Goal: Task Accomplishment & Management: Manage account settings

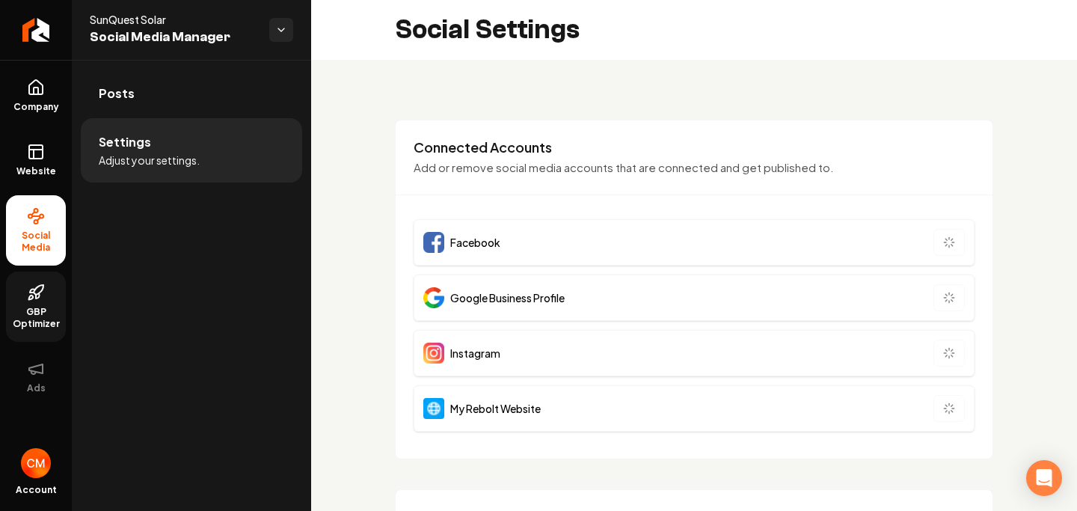
click at [49, 307] on span "GBP Optimizer" at bounding box center [36, 318] width 60 height 24
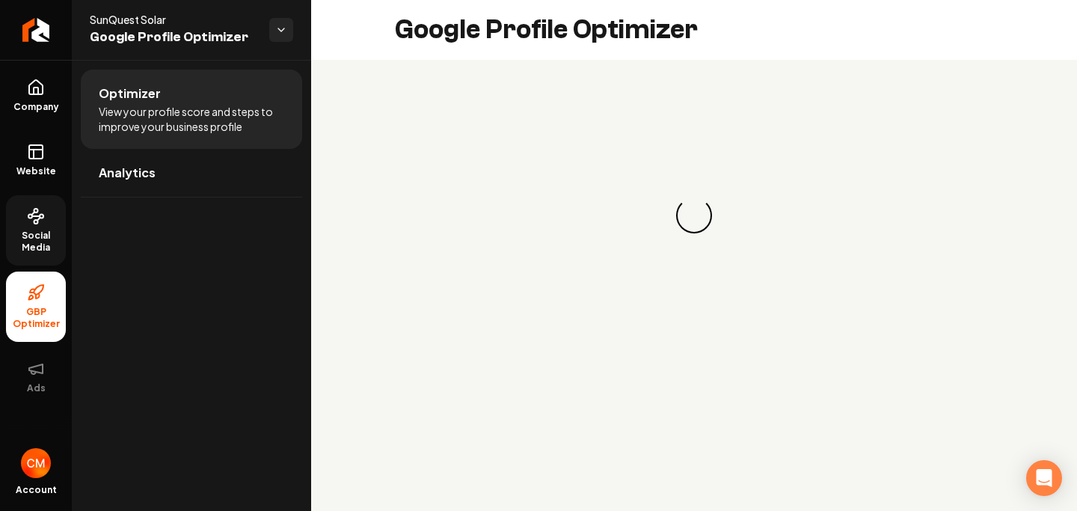
click at [40, 246] on span "Social Media" at bounding box center [36, 242] width 60 height 24
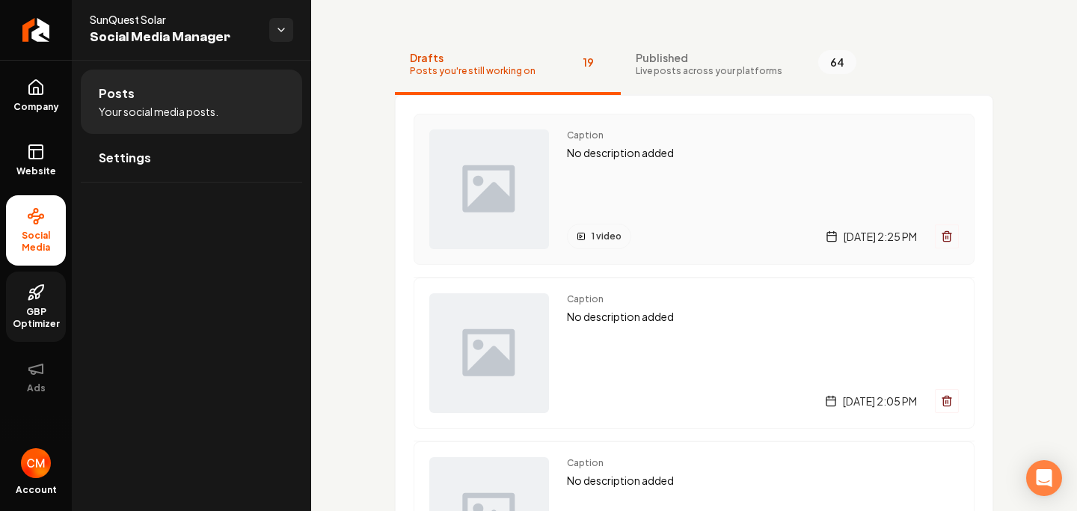
scroll to position [60, 0]
click at [674, 209] on div "Caption No description added 1 video Tuesday, September 30, 2025 | 2:25 PM" at bounding box center [763, 190] width 392 height 120
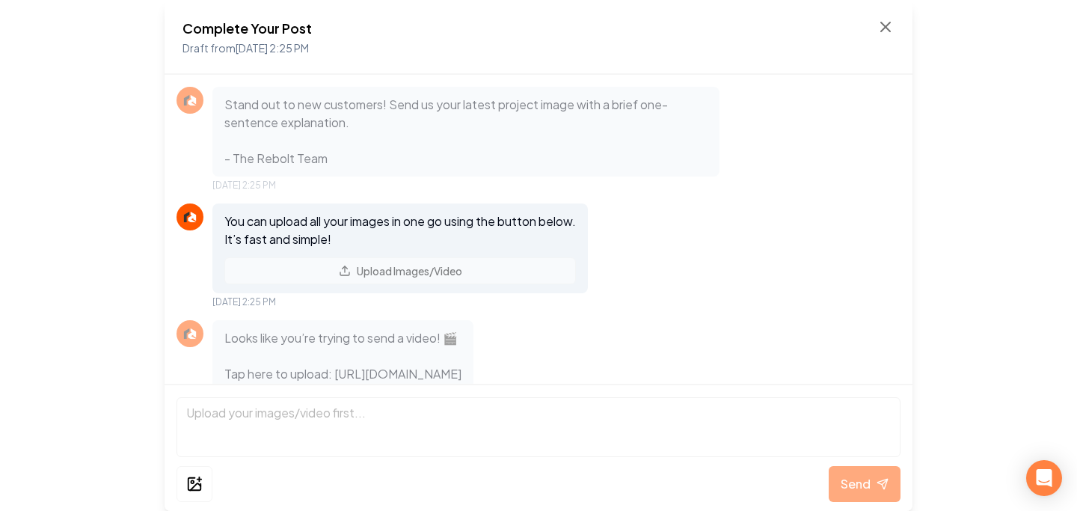
scroll to position [487, 0]
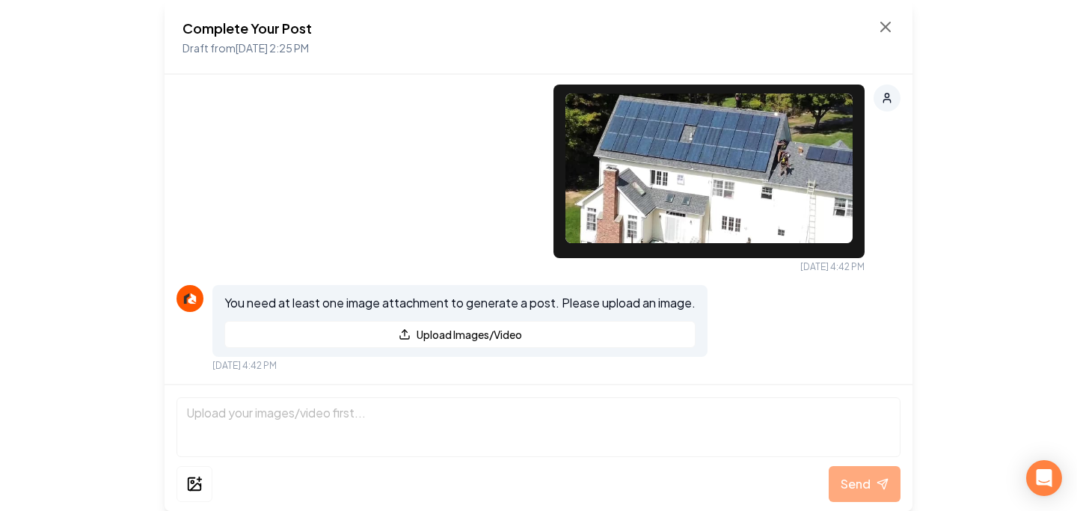
click at [663, 221] on img at bounding box center [708, 168] width 287 height 150
click at [191, 485] on icon at bounding box center [194, 484] width 16 height 18
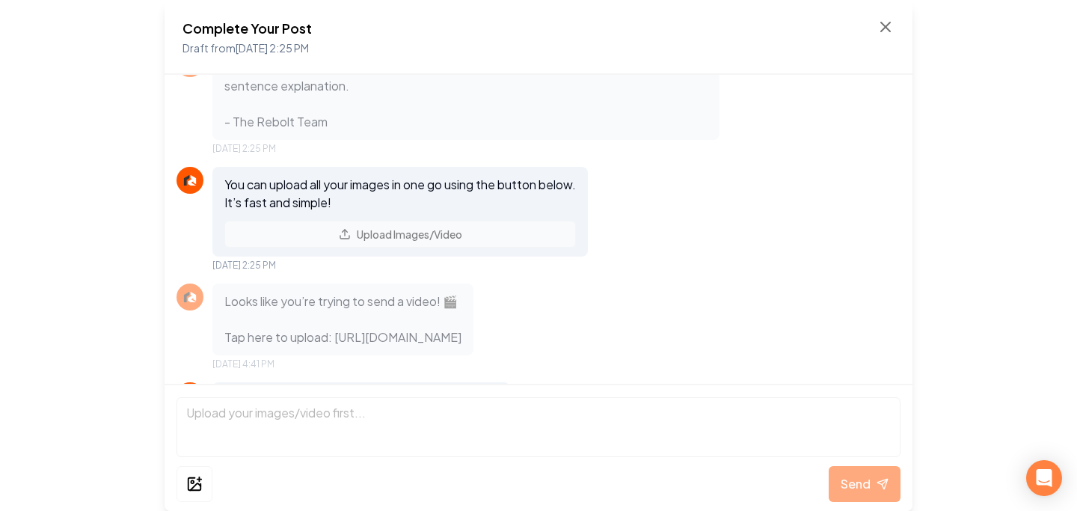
scroll to position [0, 0]
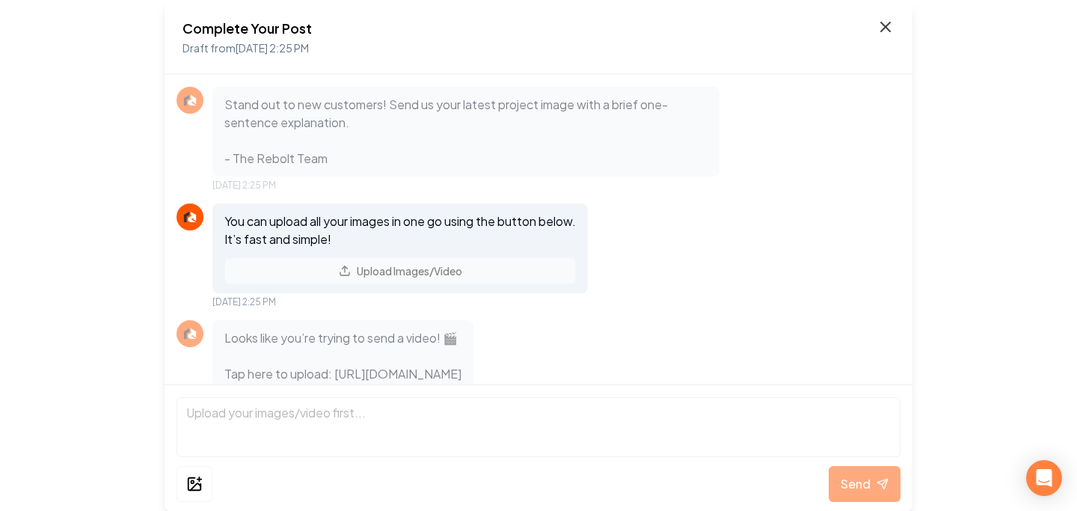
click at [891, 25] on icon at bounding box center [886, 27] width 18 height 18
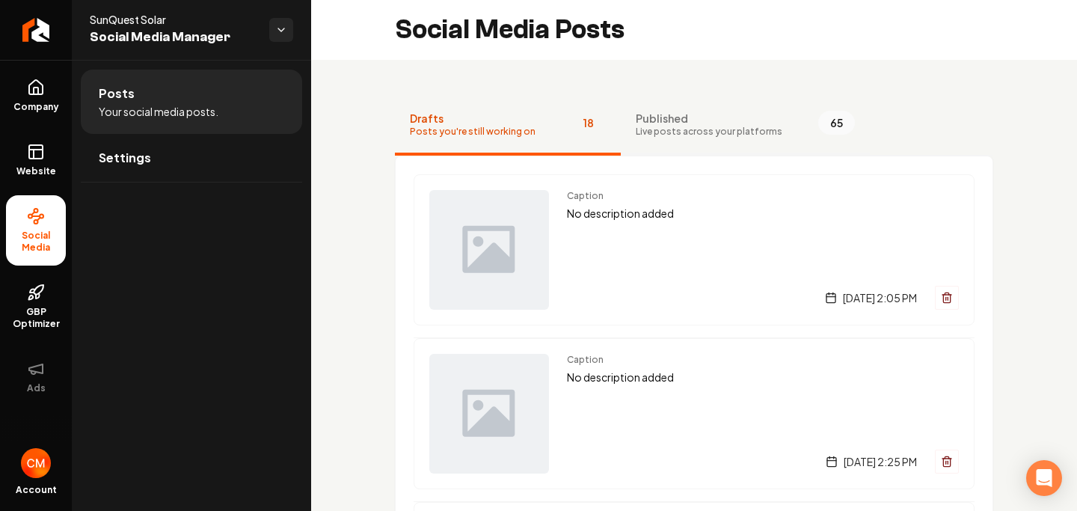
click at [740, 123] on span "Published" at bounding box center [709, 118] width 147 height 15
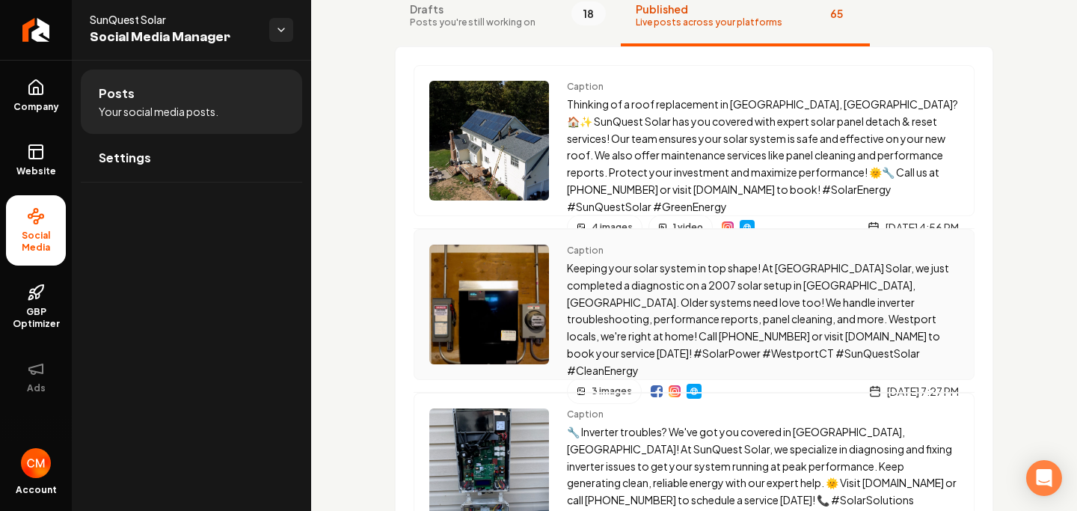
scroll to position [105, 0]
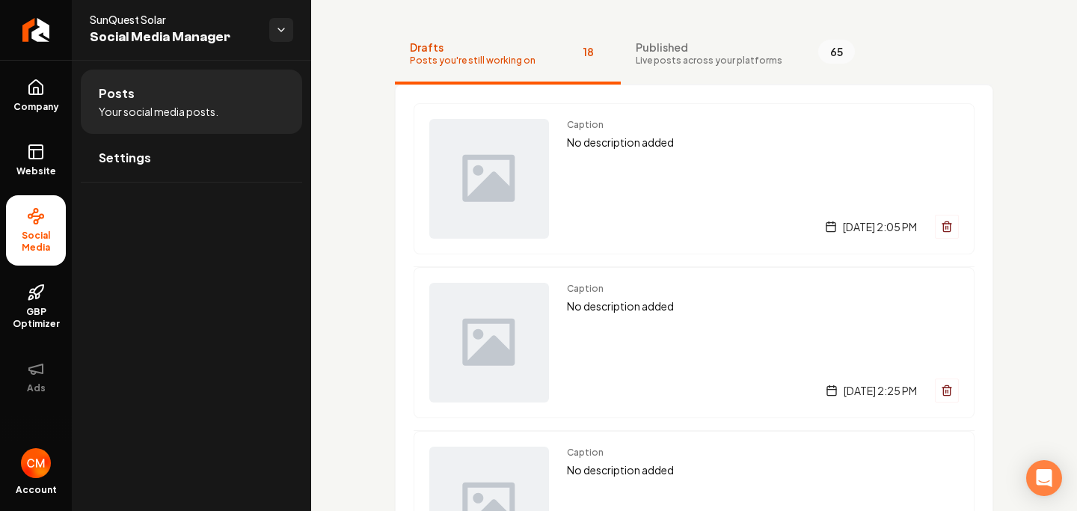
scroll to position [73, 0]
click at [678, 46] on span "Published" at bounding box center [709, 45] width 147 height 15
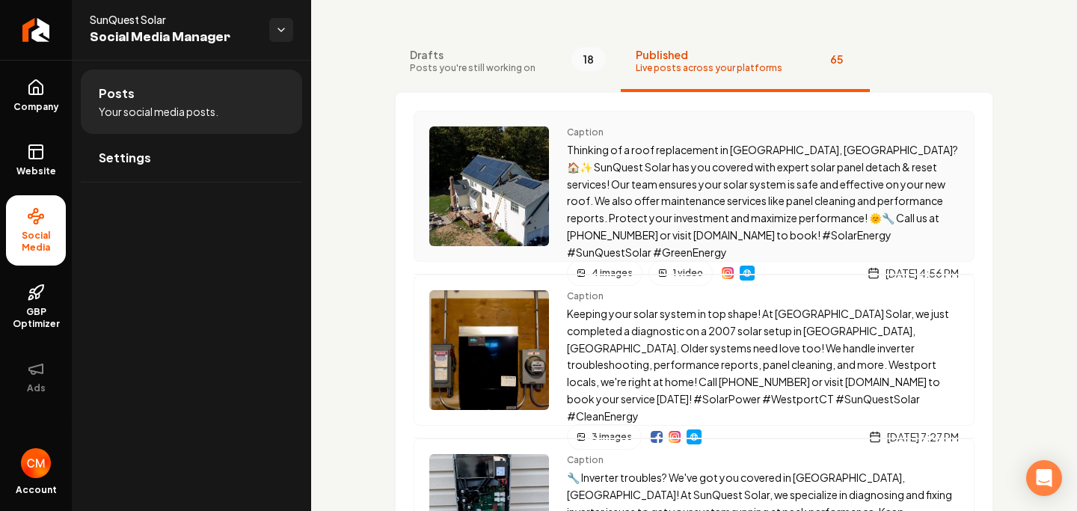
scroll to position [64, 0]
click at [666, 207] on p "Thinking of a roof replacement in [GEOGRAPHIC_DATA], [GEOGRAPHIC_DATA]? 🏠✨ SunQ…" at bounding box center [763, 200] width 392 height 119
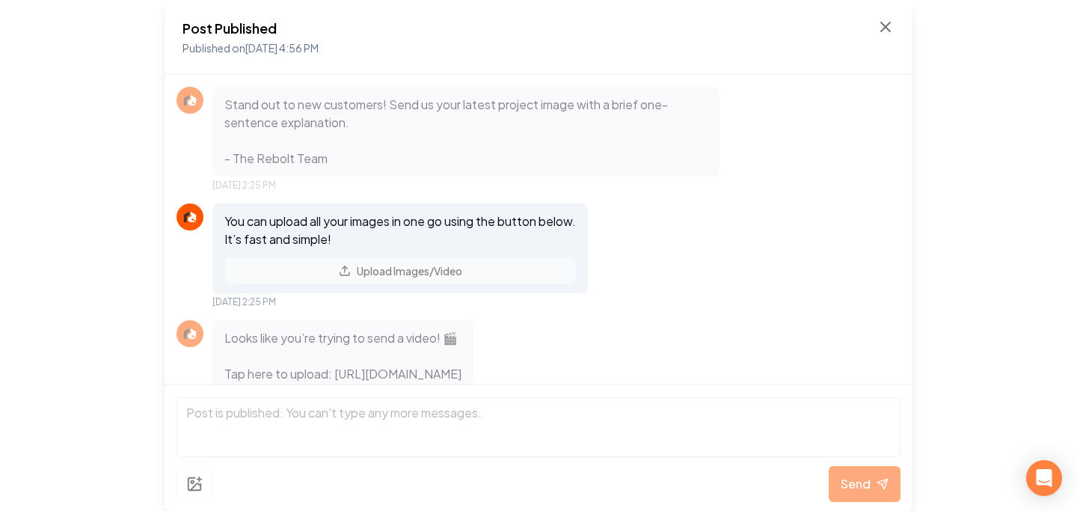
scroll to position [1893, 0]
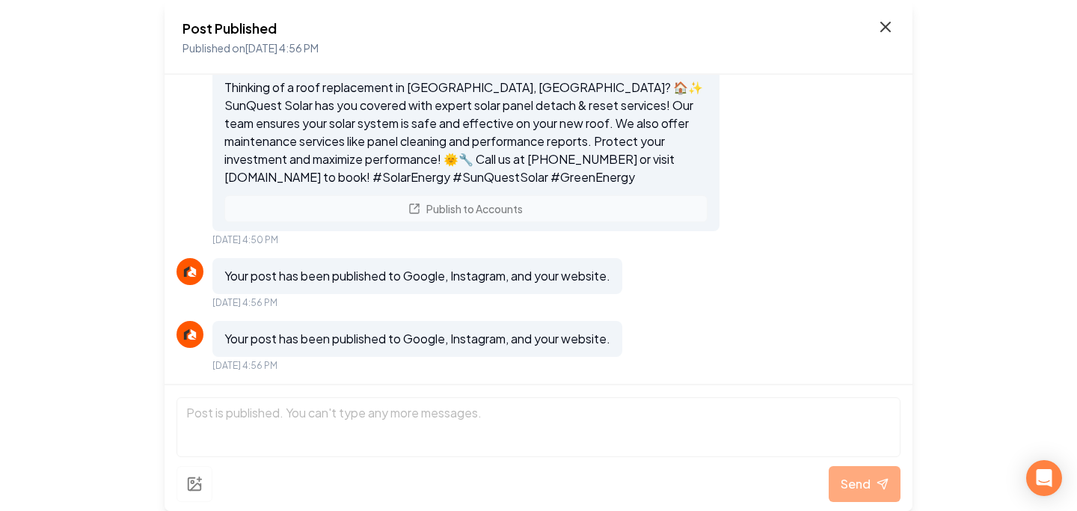
click at [892, 25] on icon at bounding box center [886, 27] width 18 height 18
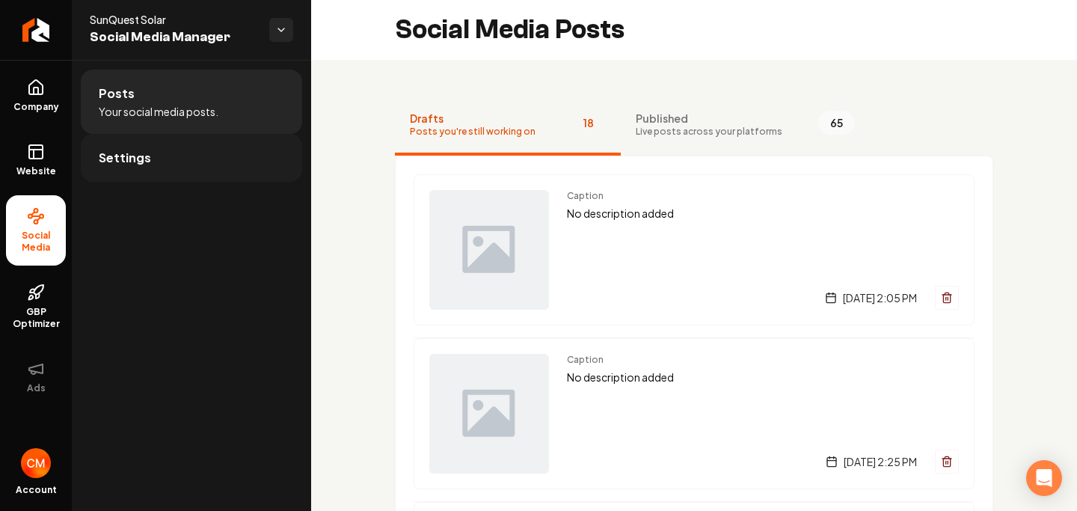
click at [165, 153] on link "Settings" at bounding box center [191, 158] width 221 height 48
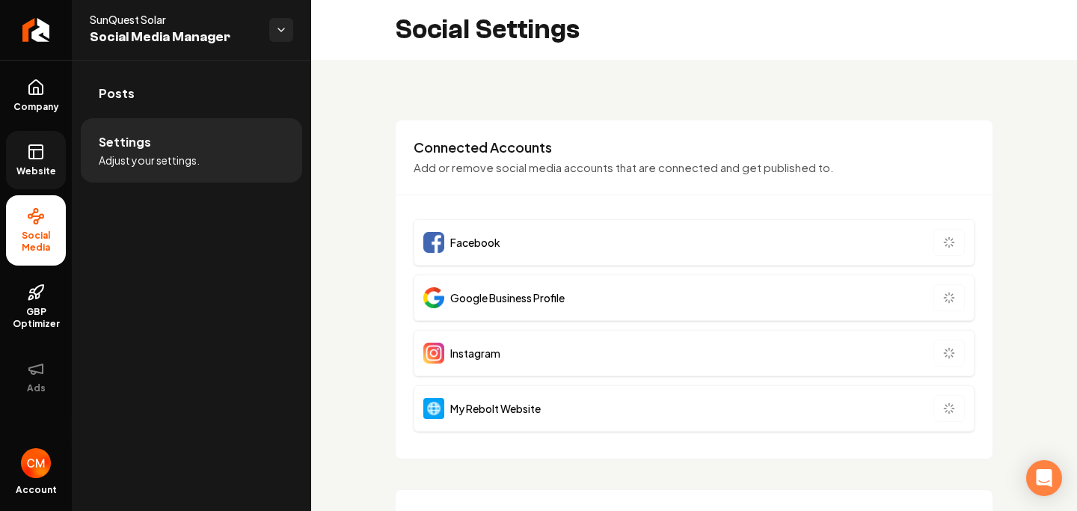
click at [24, 153] on link "Website" at bounding box center [36, 160] width 60 height 58
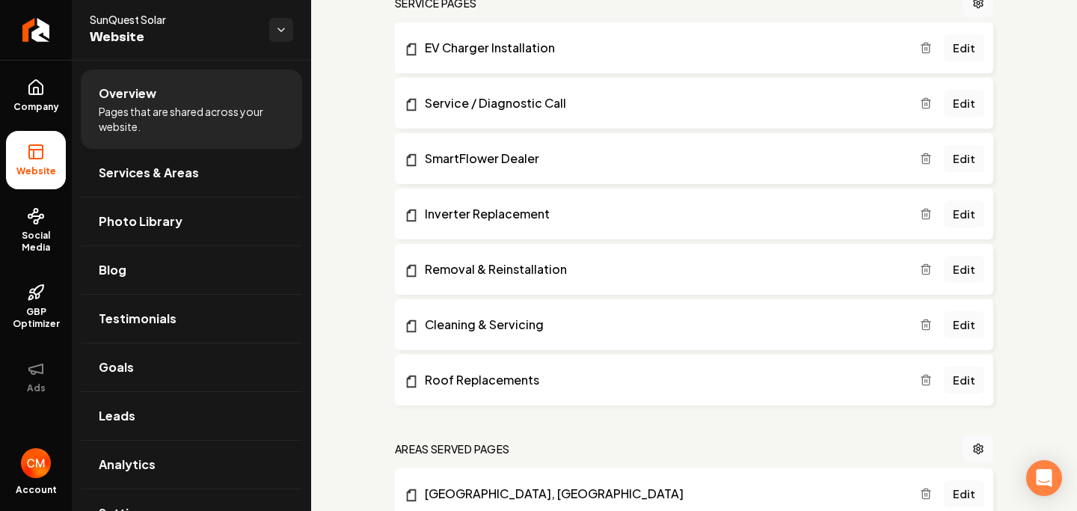
scroll to position [356, 0]
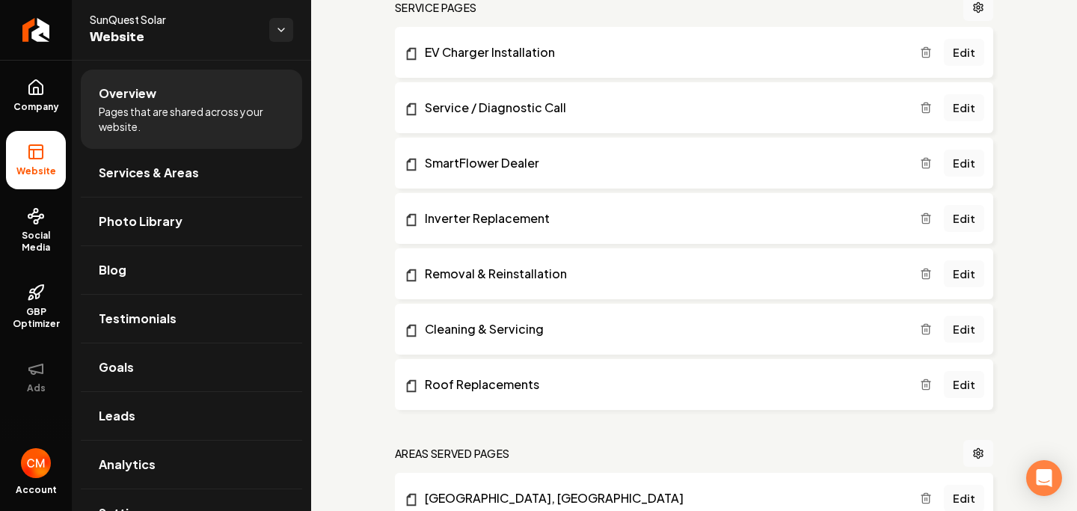
click at [928, 162] on icon "Main content area" at bounding box center [926, 163] width 12 height 12
